Goal: Information Seeking & Learning: Learn about a topic

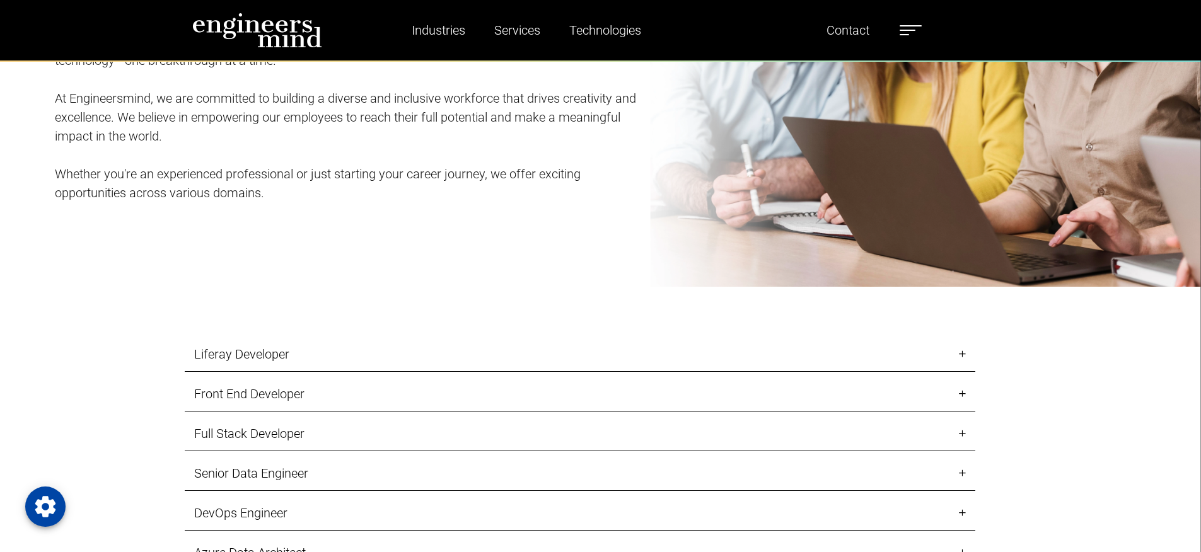
scroll to position [1437, 0]
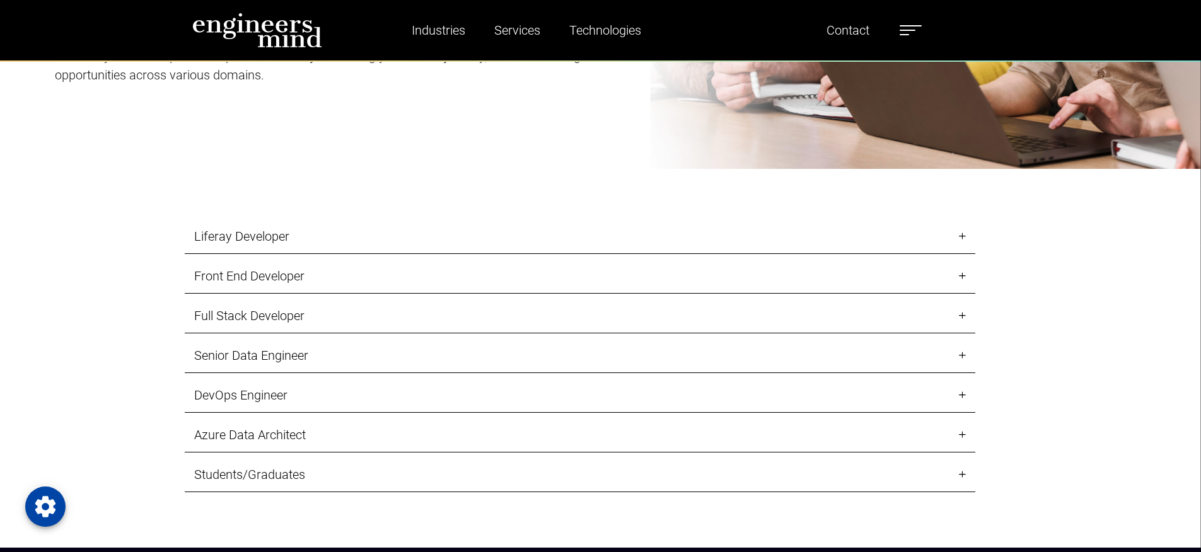
click at [960, 233] on link "Liferay Developer" at bounding box center [580, 236] width 790 height 35
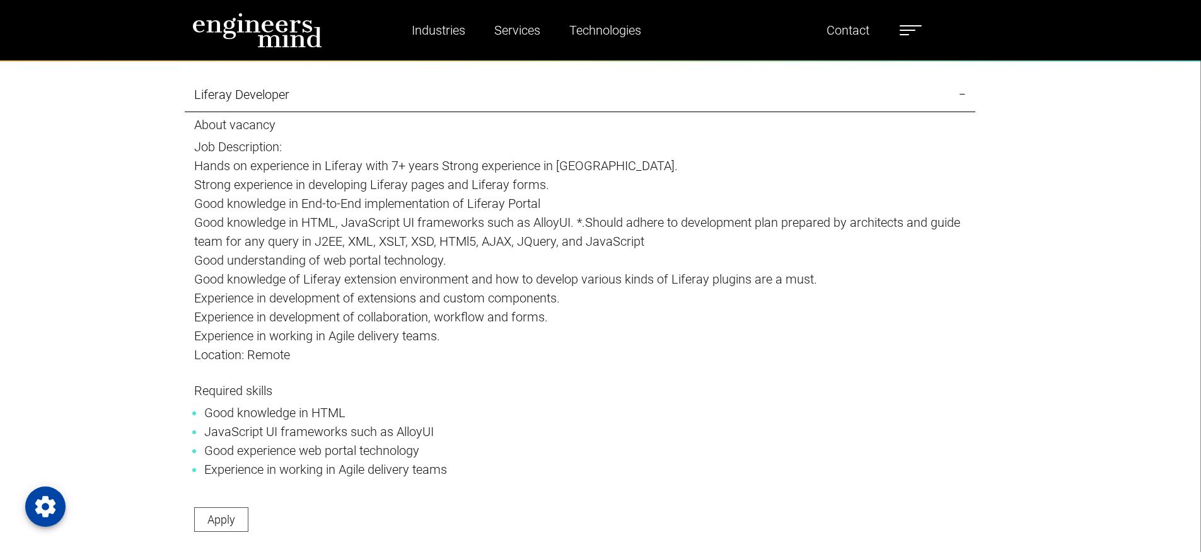
scroll to position [1664, 0]
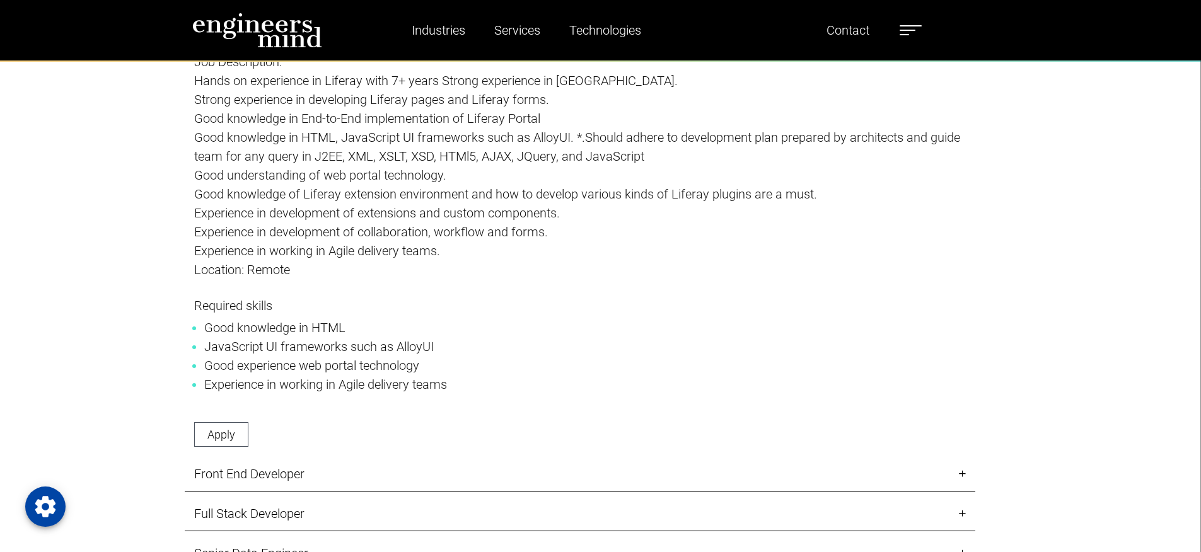
click at [355, 385] on li "Experience in working in Agile delivery teams" at bounding box center [579, 384] width 751 height 19
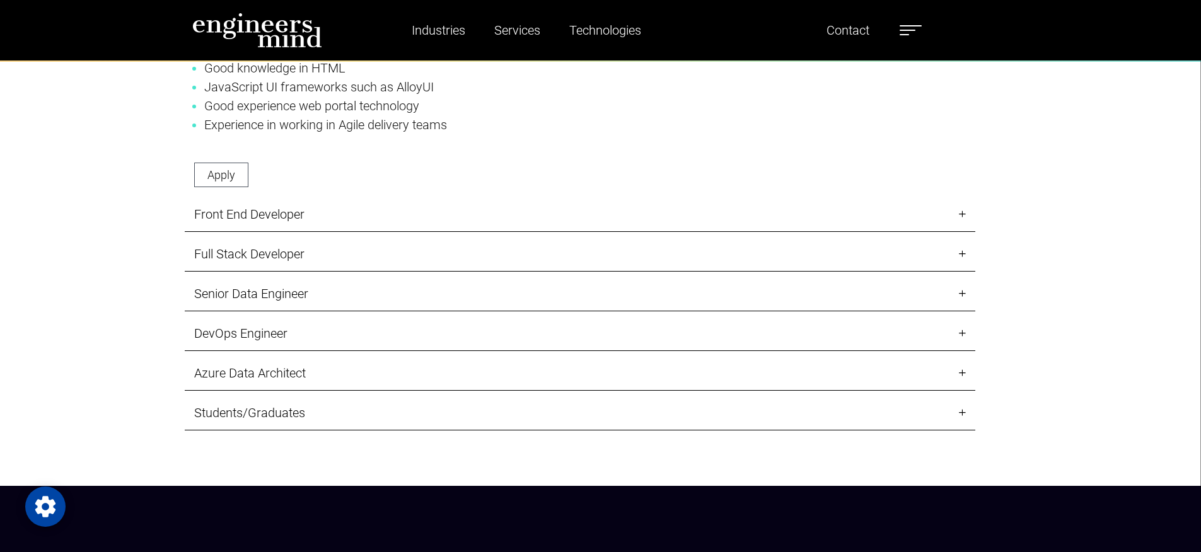
scroll to position [1967, 0]
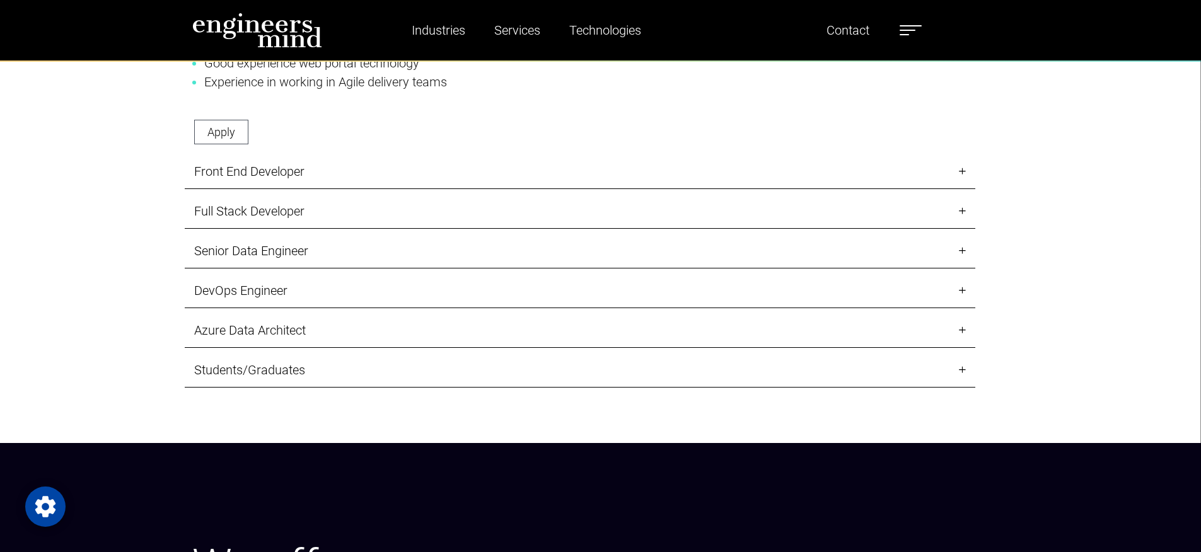
click at [964, 176] on link "Front End Developer" at bounding box center [580, 171] width 790 height 35
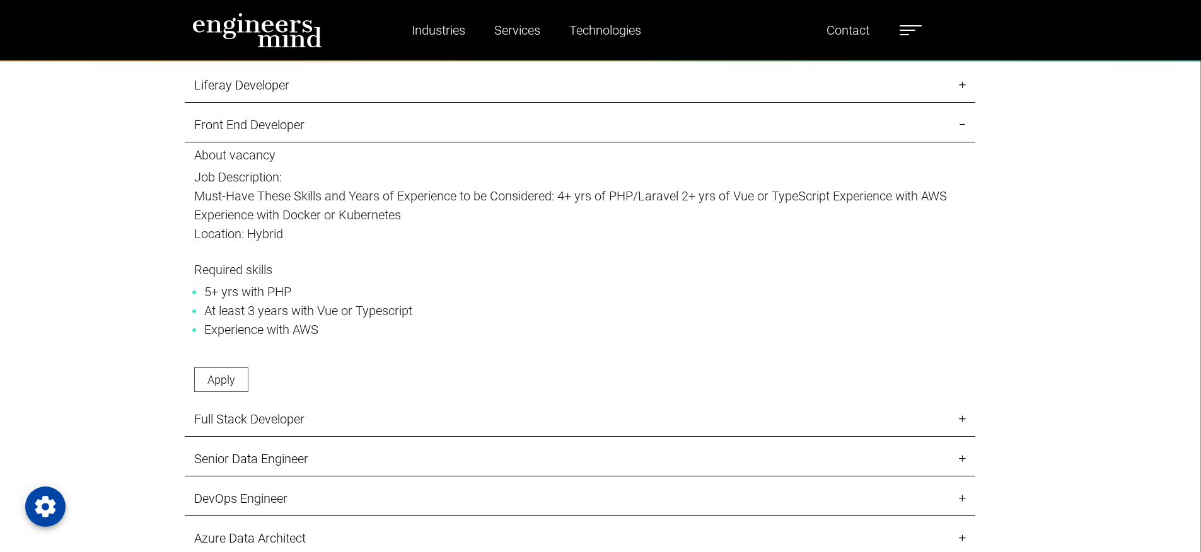
scroll to position [1513, 0]
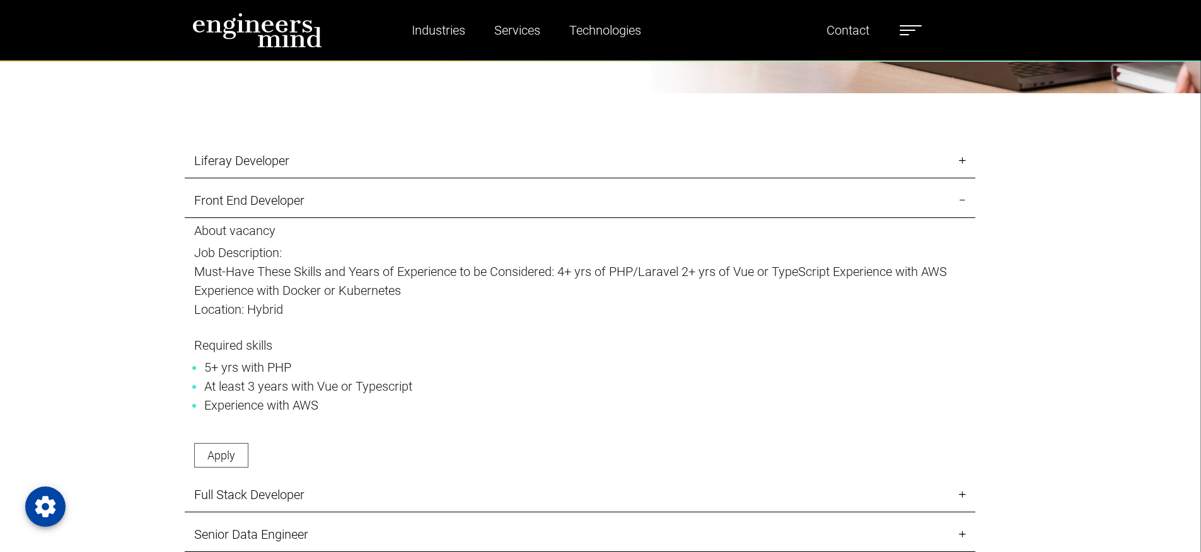
click at [352, 294] on p "Must-Have These Skills and Years of Experience to be Considered: 4+ yrs of PHP/…" at bounding box center [580, 281] width 772 height 38
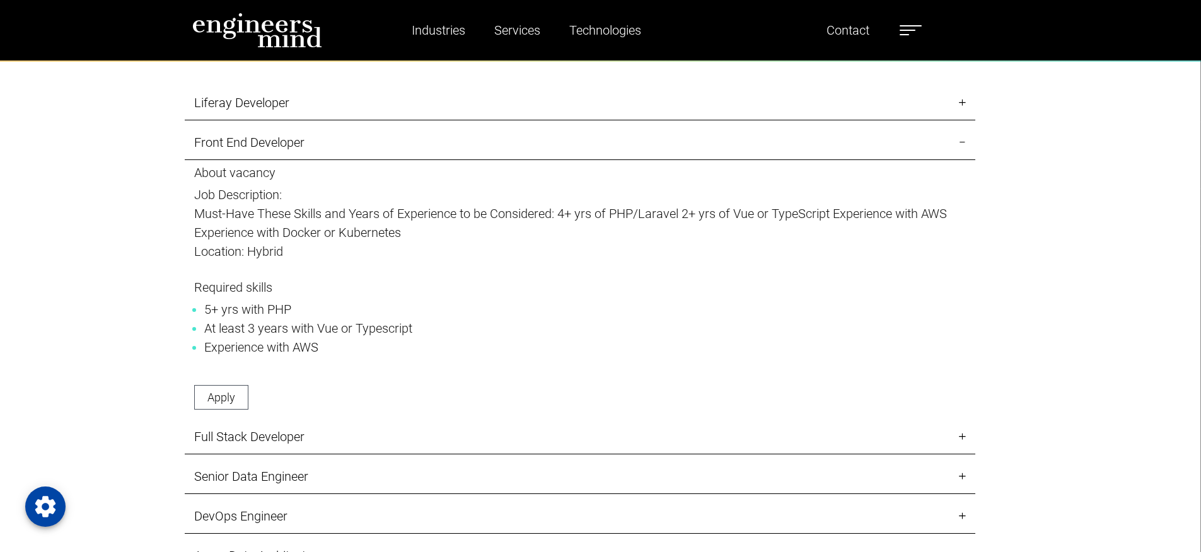
scroll to position [1664, 0]
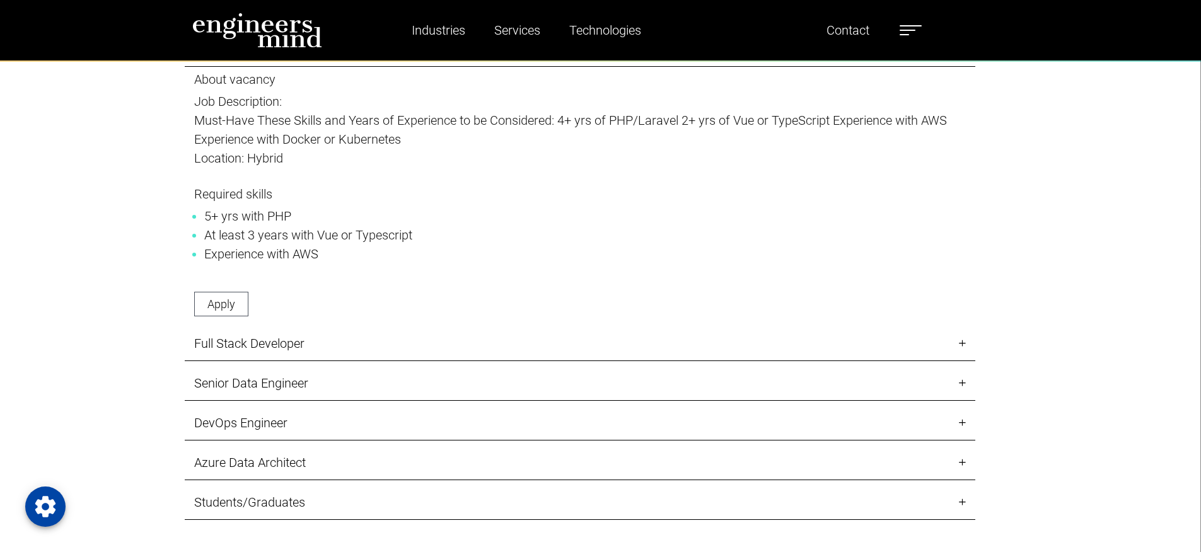
click at [961, 343] on link "Full Stack Developer" at bounding box center [580, 344] width 790 height 35
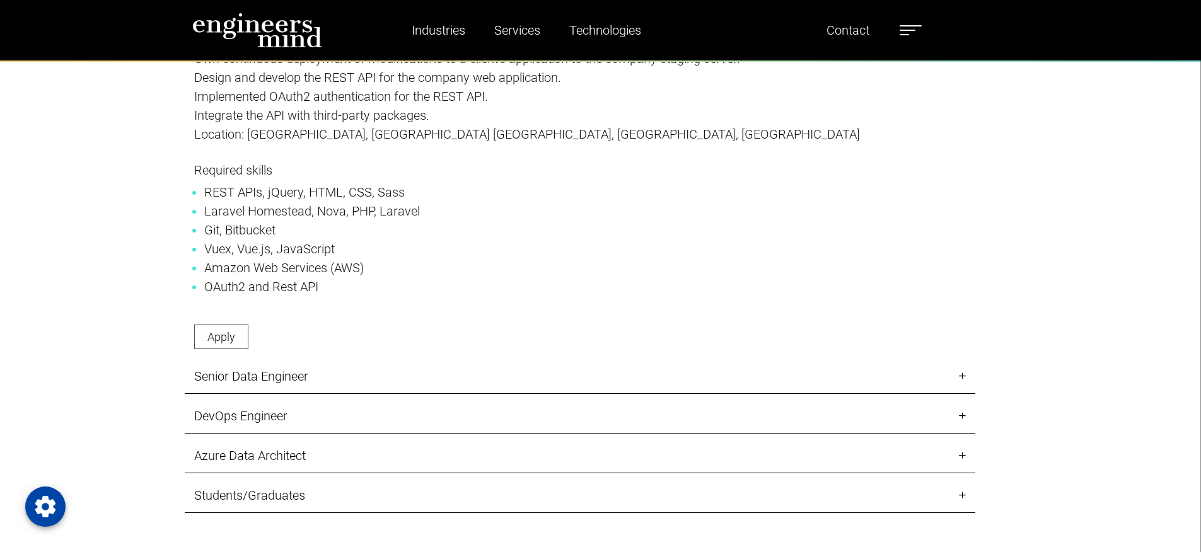
scroll to position [1967, 0]
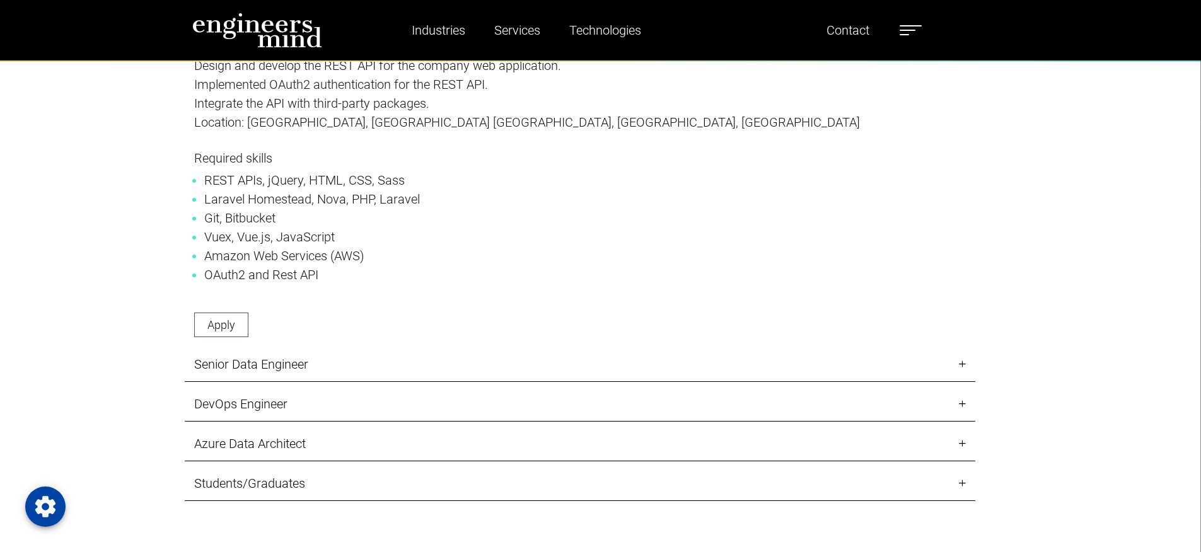
click at [279, 200] on li "Laravel Homestead, Nova, PHP, Laravel" at bounding box center [579, 199] width 751 height 19
click at [346, 201] on li "Laravel Homestead, Nova, PHP, Laravel" at bounding box center [579, 199] width 751 height 19
click at [356, 199] on li "Laravel Homestead, Nova, PHP, Laravel" at bounding box center [579, 199] width 751 height 19
click at [251, 241] on li "Vuex, Vue.js, JavaScript" at bounding box center [579, 237] width 751 height 19
click at [256, 254] on li "Amazon Web Services (AWS)" at bounding box center [579, 255] width 751 height 19
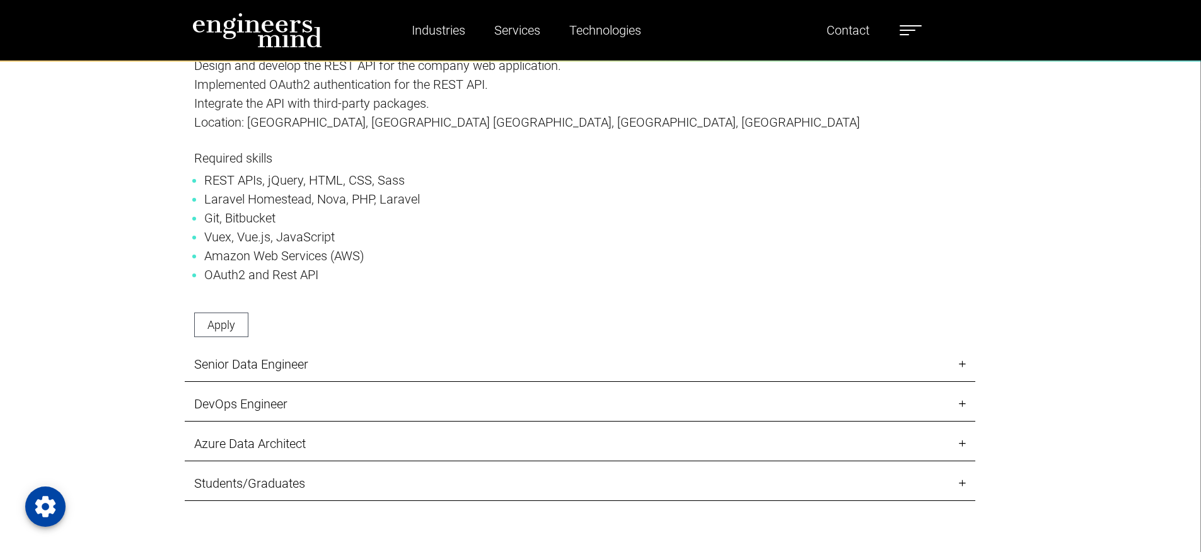
click at [257, 282] on li "OAuth2 and Rest API" at bounding box center [579, 274] width 751 height 19
click at [260, 255] on li "Amazon Web Services (AWS)" at bounding box center [579, 255] width 751 height 19
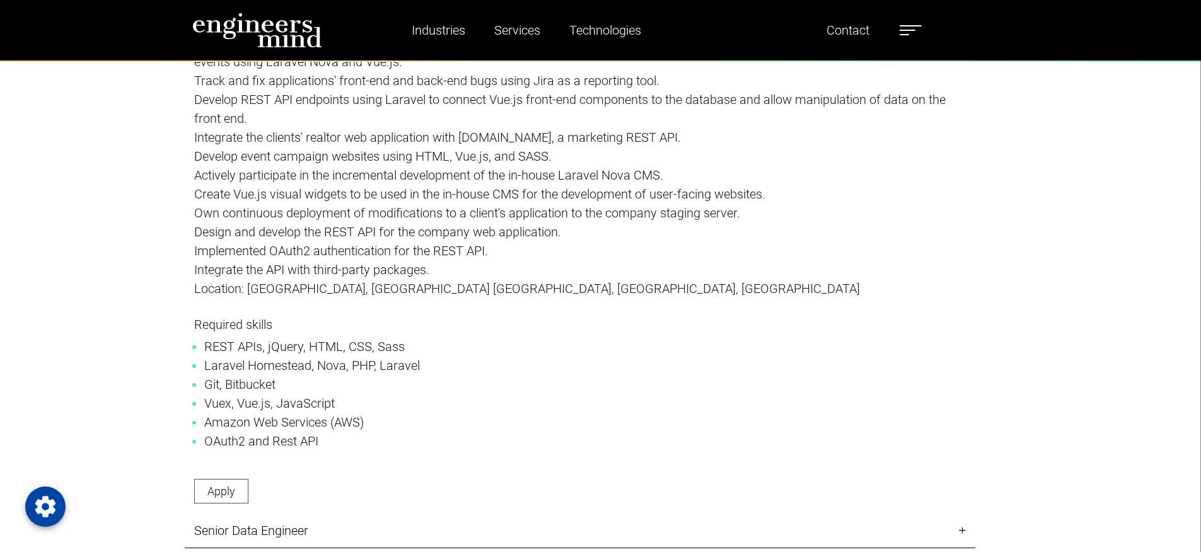
scroll to position [1664, 0]
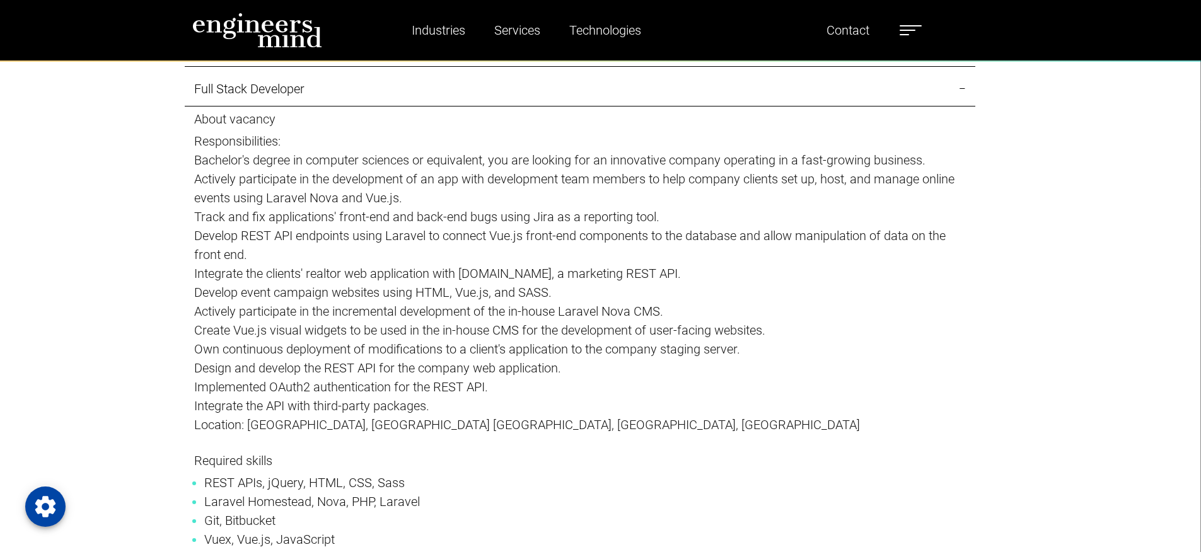
click at [433, 159] on p "Bachelor's degree in computer sciences or equivalent, you are looking for an in…" at bounding box center [580, 160] width 772 height 19
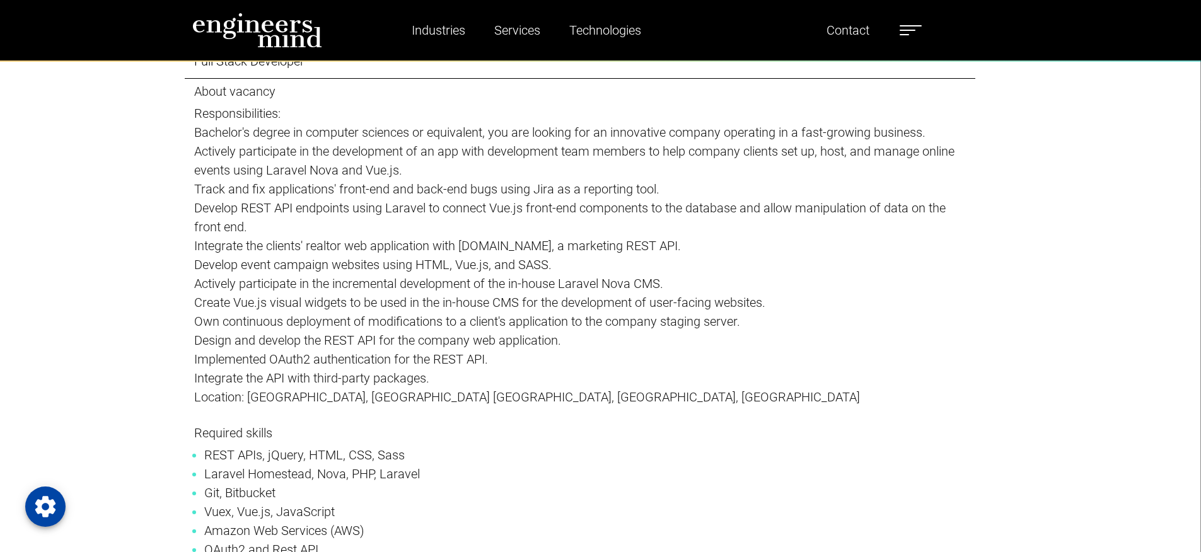
scroll to position [1740, 0]
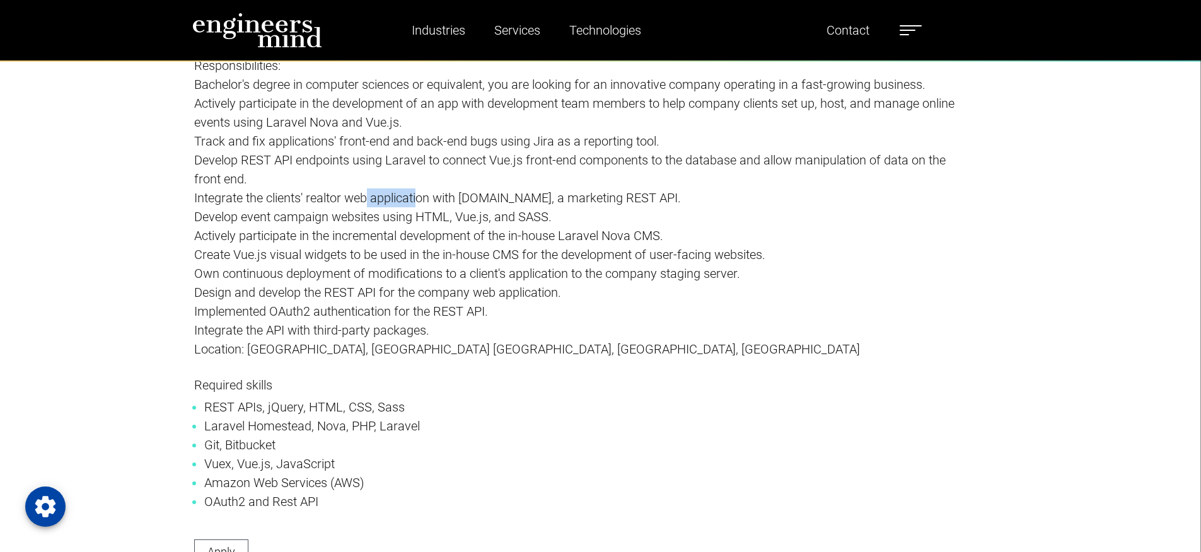
drag, startPoint x: 367, startPoint y: 199, endPoint x: 420, endPoint y: 202, distance: 53.0
click at [420, 202] on p "Integrate the clients' realtor web application with [DOMAIN_NAME], a marketing …" at bounding box center [580, 197] width 772 height 19
click at [438, 199] on p "Integrate the clients' realtor web application with [DOMAIN_NAME], a marketing …" at bounding box center [580, 197] width 772 height 19
click at [548, 199] on p "Integrate the clients' realtor web application with [DOMAIN_NAME], a marketing …" at bounding box center [580, 197] width 772 height 19
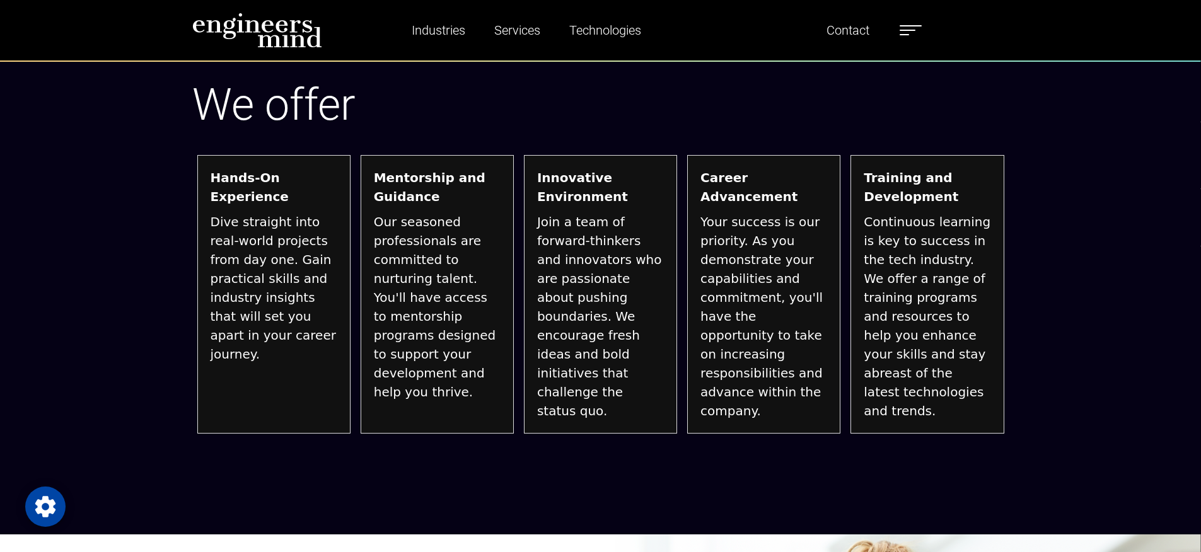
scroll to position [2496, 0]
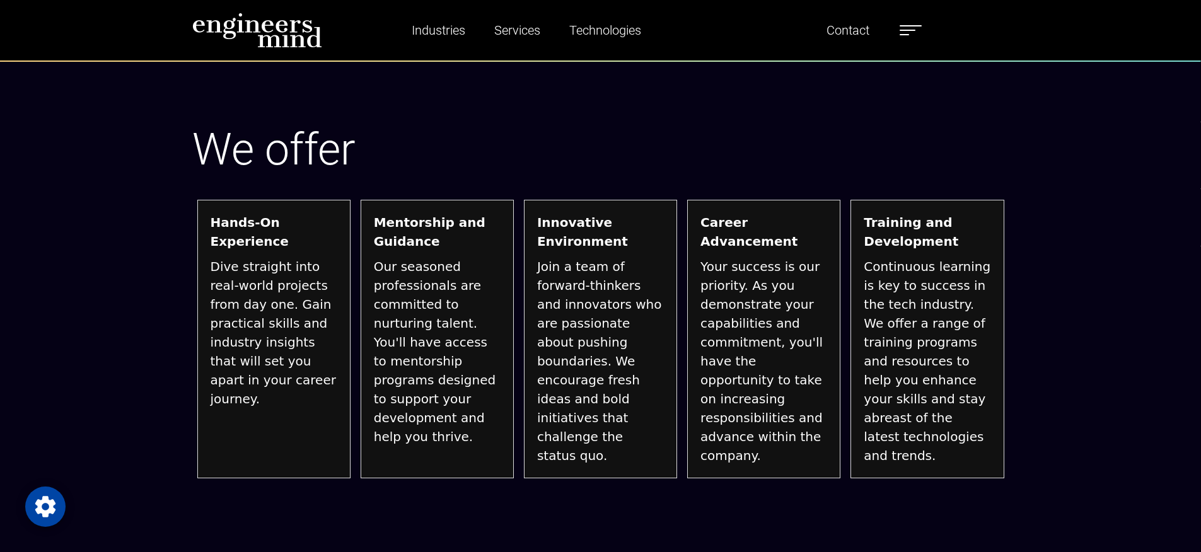
click at [281, 328] on span "Dive straight into real-world projects from day one. Gain practical skills and …" at bounding box center [274, 332] width 127 height 151
click at [272, 338] on span "Dive straight into real-world projects from day one. Gain practical skills and …" at bounding box center [274, 332] width 127 height 151
click at [264, 367] on span "Dive straight into real-world projects from day one. Gain practical skills and …" at bounding box center [274, 332] width 127 height 151
drag, startPoint x: 270, startPoint y: 377, endPoint x: 279, endPoint y: 369, distance: 11.6
click at [270, 378] on span "Dive straight into real-world projects from day one. Gain practical skills and …" at bounding box center [274, 332] width 127 height 151
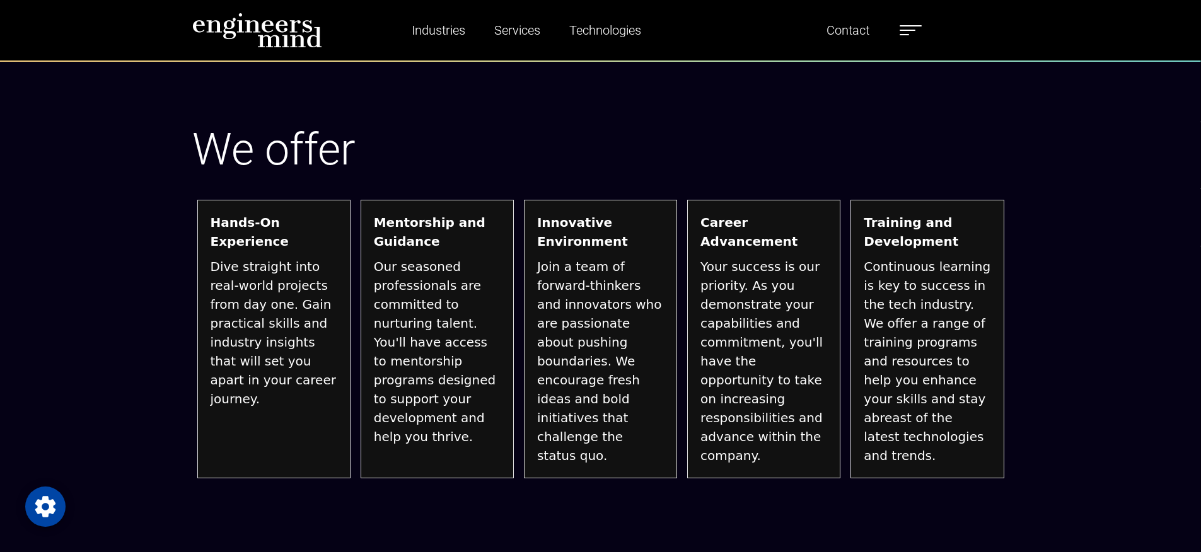
click at [427, 241] on strong "Mentorship and Guidance" at bounding box center [437, 232] width 127 height 38
click at [413, 328] on span "Our seasoned professionals are committed to nurturing talent. You'll have acces…" at bounding box center [437, 351] width 127 height 189
click at [576, 247] on strong "Innovative Environment" at bounding box center [600, 232] width 127 height 38
click at [576, 263] on span "Join a team of forward-thinkers and innovators who are passionate about pushing…" at bounding box center [600, 361] width 127 height 208
click at [572, 282] on span "Join a team of forward-thinkers and innovators who are passionate about pushing…" at bounding box center [600, 361] width 127 height 208
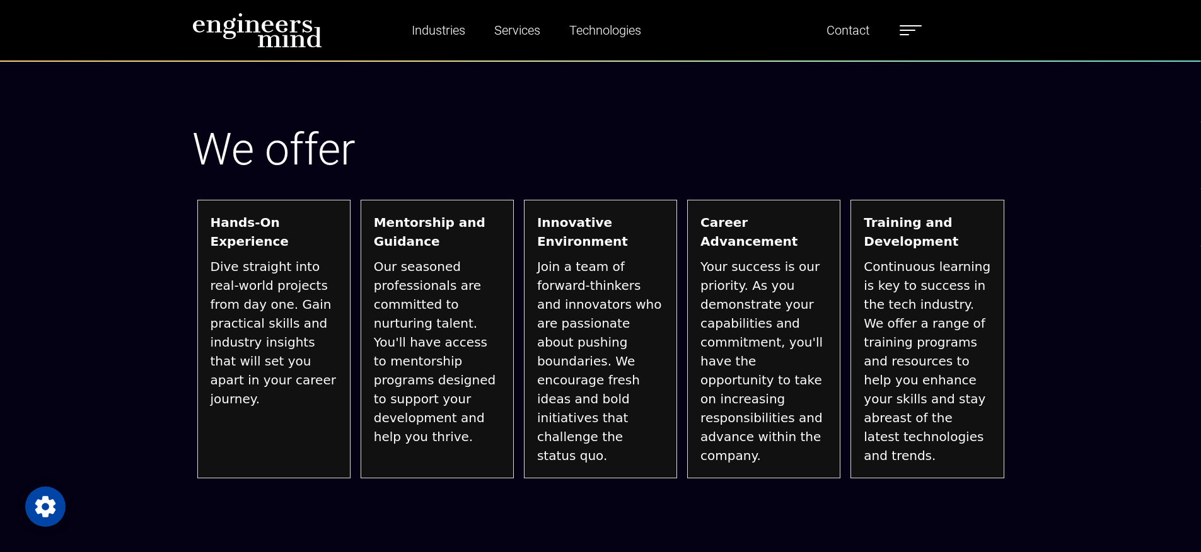
click at [584, 347] on span "Join a team of forward-thinkers and innovators who are passionate about pushing…" at bounding box center [600, 361] width 127 height 208
click at [582, 377] on span "Join a team of forward-thinkers and innovators who are passionate about pushing…" at bounding box center [600, 361] width 127 height 208
click at [773, 257] on span "Your success is our priority. As you demonstrate your capabilities and commitme…" at bounding box center [763, 361] width 127 height 208
click at [769, 279] on span "Your success is our priority. As you demonstrate your capabilities and commitme…" at bounding box center [763, 361] width 127 height 208
click at [770, 373] on span "Your success is our priority. As you demonstrate your capabilities and commitme…" at bounding box center [763, 361] width 127 height 208
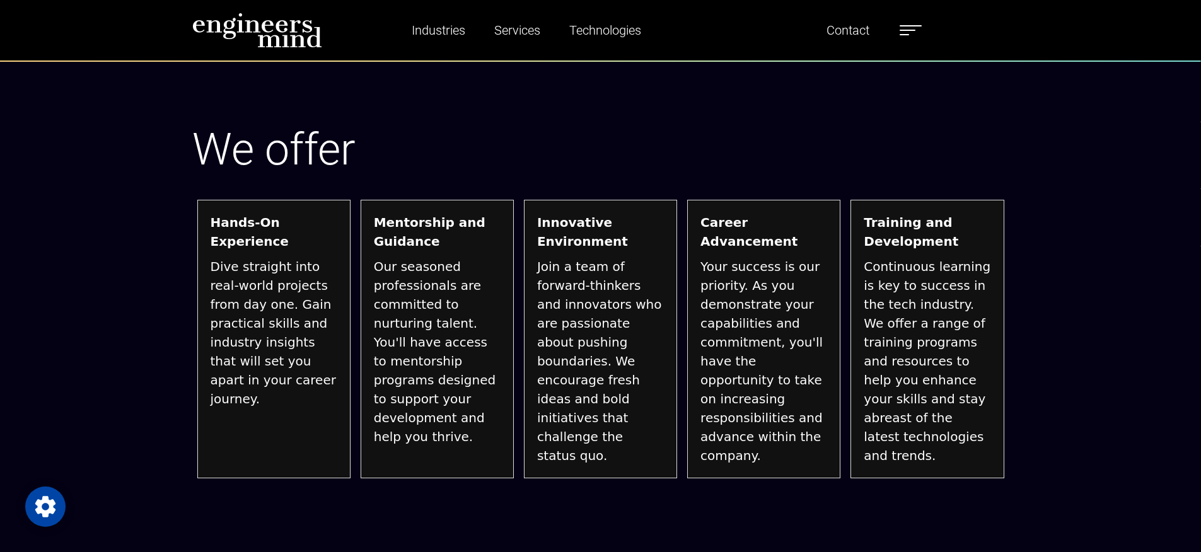
click at [763, 391] on span "Your success is our priority. As you demonstrate your capabilities and commitme…" at bounding box center [763, 361] width 127 height 208
click at [761, 416] on span "Your success is our priority. As you demonstrate your capabilities and commitme…" at bounding box center [763, 361] width 127 height 208
click at [916, 270] on span "Continuous learning is key to success in the tech industry. We offer a range of…" at bounding box center [927, 361] width 127 height 208
click at [921, 291] on span "Continuous learning is key to success in the tech industry. We offer a range of…" at bounding box center [927, 361] width 127 height 208
click at [923, 310] on span "Continuous learning is key to success in the tech industry. We offer a range of…" at bounding box center [927, 361] width 127 height 208
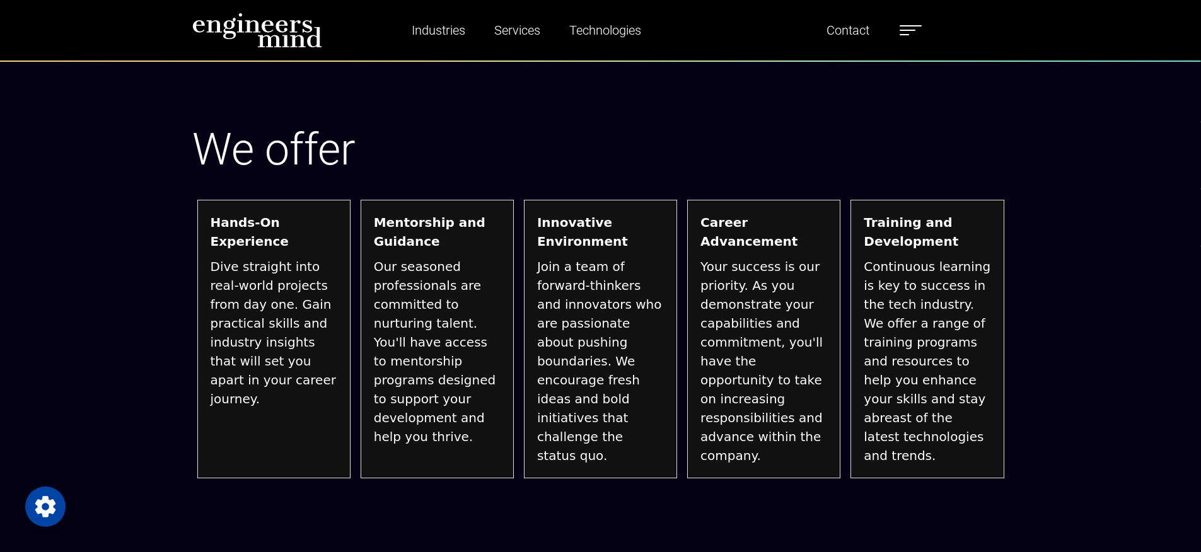
click at [927, 327] on span "Continuous learning is key to success in the tech industry. We offer a range of…" at bounding box center [927, 361] width 127 height 208
click at [917, 342] on span "Continuous learning is key to success in the tech industry. We offer a range of…" at bounding box center [927, 361] width 127 height 208
click at [918, 357] on span "Continuous learning is key to success in the tech industry. We offer a range of…" at bounding box center [927, 361] width 127 height 208
click at [923, 378] on span "Continuous learning is key to success in the tech industry. We offer a range of…" at bounding box center [927, 361] width 127 height 208
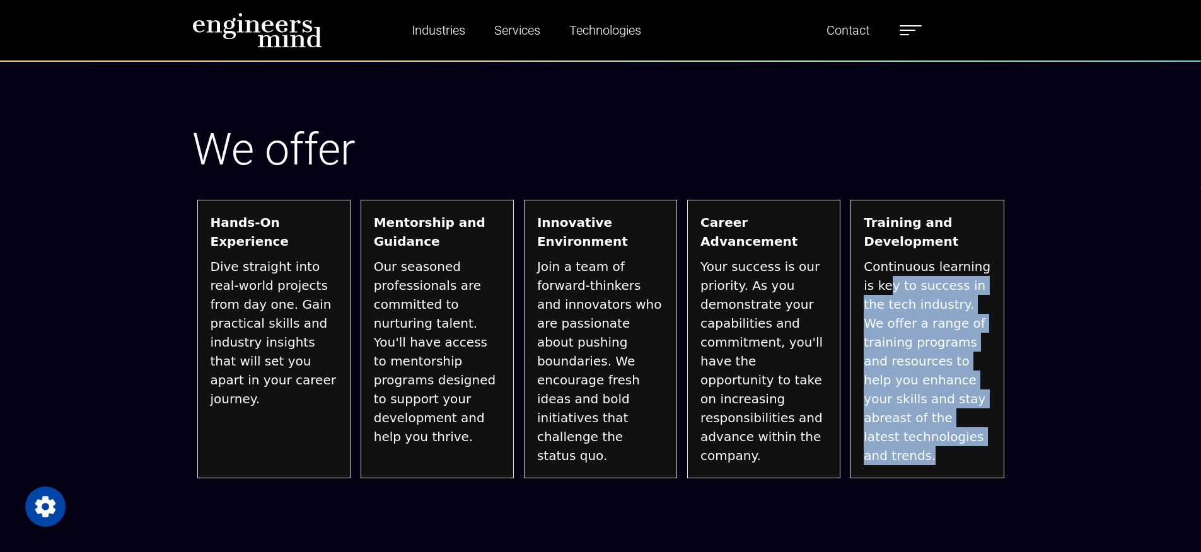
drag, startPoint x: 888, startPoint y: 285, endPoint x: 944, endPoint y: 457, distance: 181.0
click at [944, 457] on span "Continuous learning is key to success in the tech industry. We offer a range of…" at bounding box center [927, 361] width 127 height 208
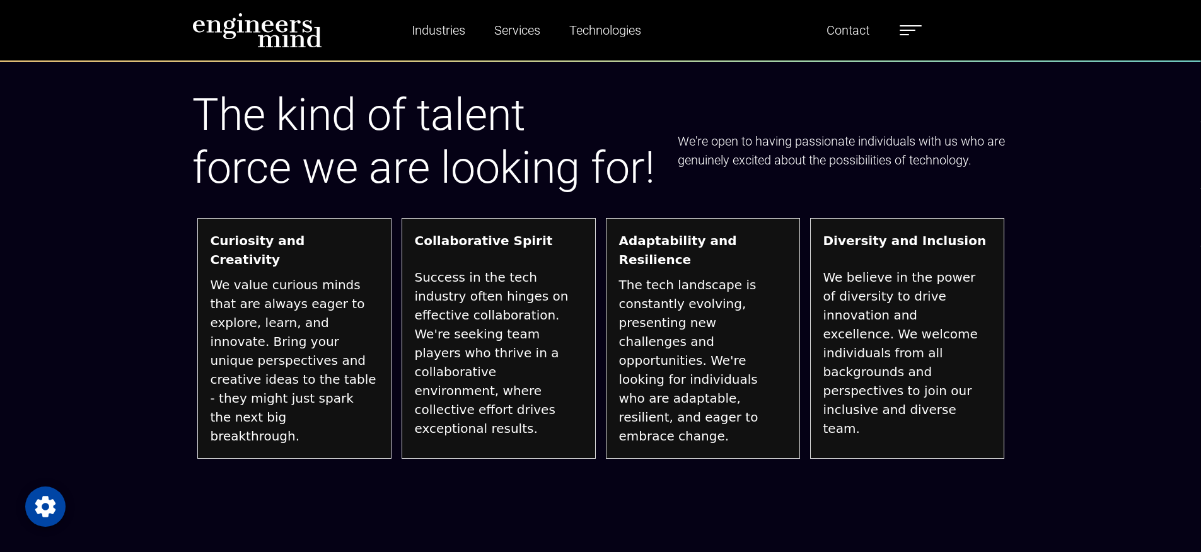
scroll to position [3631, 0]
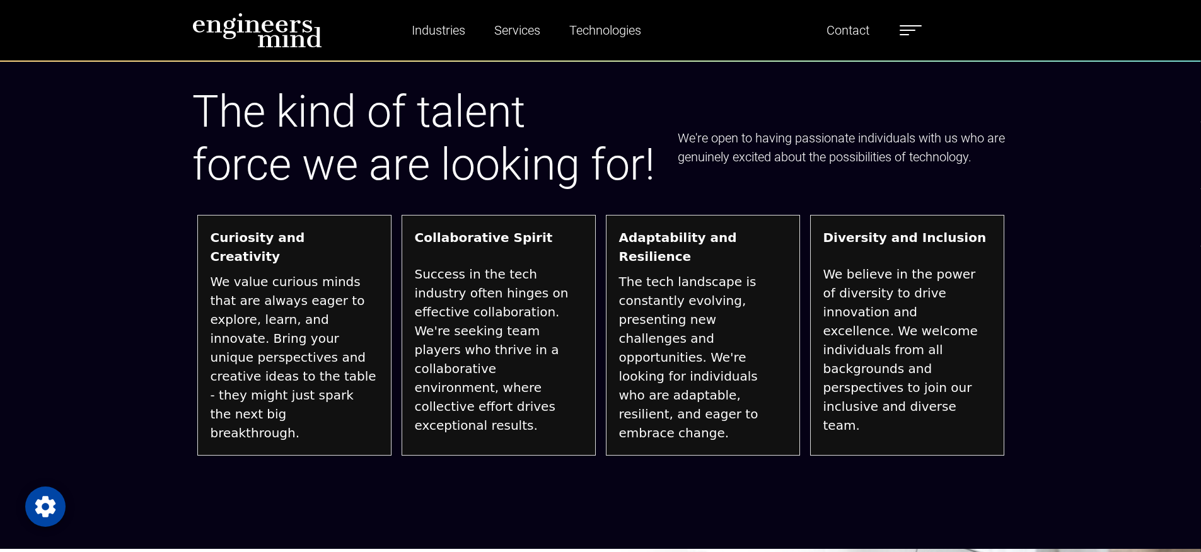
click at [521, 359] on span "Success in the tech industry often hinges on effective collaboration. We're see…" at bounding box center [499, 350] width 168 height 170
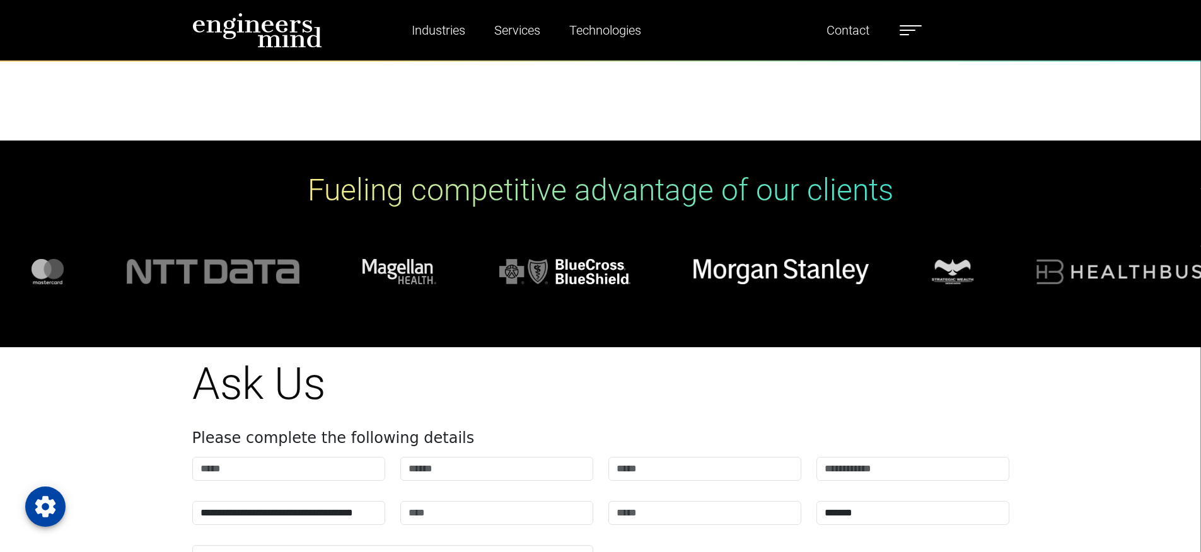
scroll to position [5211, 0]
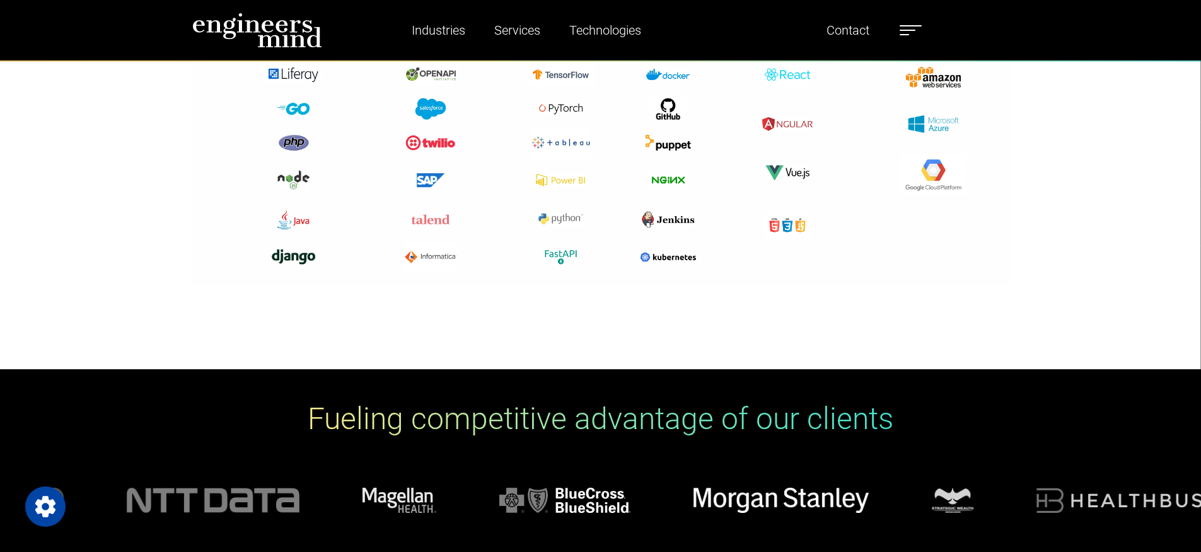
click at [204, 270] on img at bounding box center [600, 145] width 819 height 281
